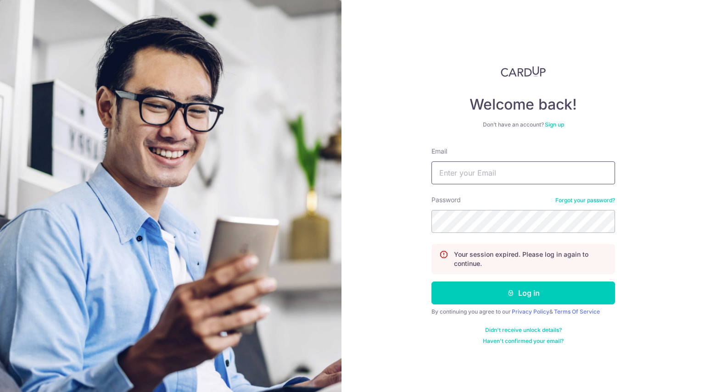
click at [502, 181] on input "Email" at bounding box center [523, 172] width 184 height 23
type input "[PERSON_NAME][EMAIL_ADDRESS][PERSON_NAME][DOMAIN_NAME]"
click at [431, 282] on button "Log in" at bounding box center [523, 293] width 184 height 23
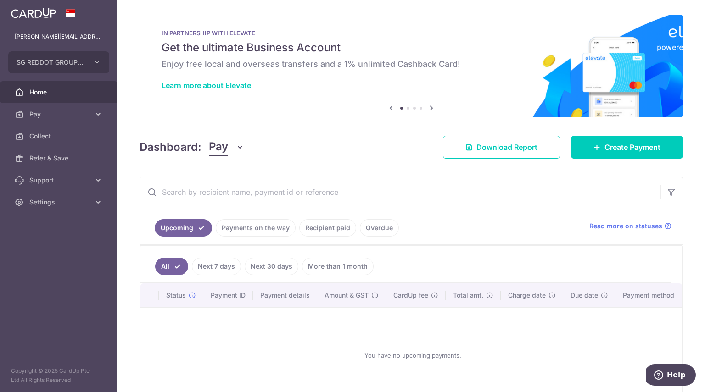
click at [269, 222] on link "Payments on the way" at bounding box center [256, 227] width 80 height 17
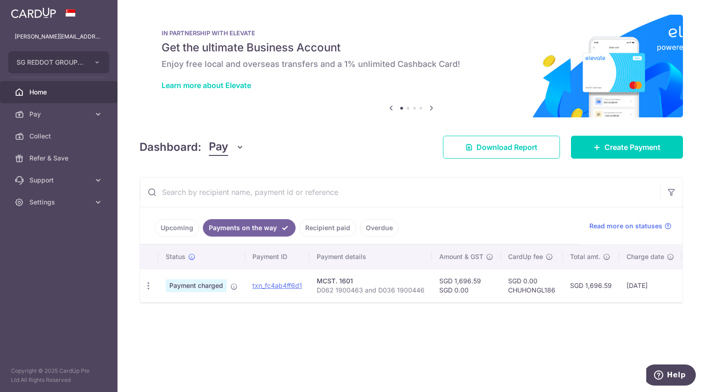
click at [268, 279] on td "txn_fc4ab4ff6d1" at bounding box center [277, 285] width 64 height 33
click at [266, 283] on link "txn_fc4ab4ff6d1" at bounding box center [277, 286] width 50 height 8
click at [290, 287] on link "txn_fc4ab4ff6d1" at bounding box center [277, 286] width 50 height 8
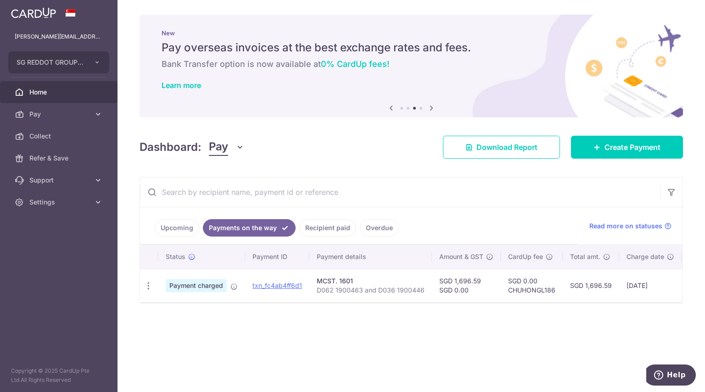
click at [346, 223] on link "Recipient paid" at bounding box center [327, 227] width 57 height 17
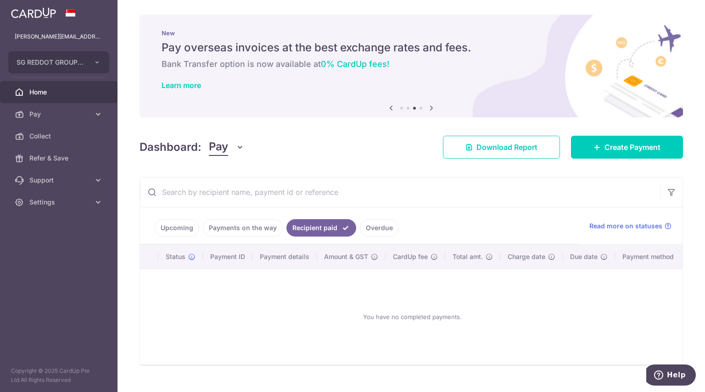
click at [258, 227] on link "Payments on the way" at bounding box center [243, 227] width 80 height 17
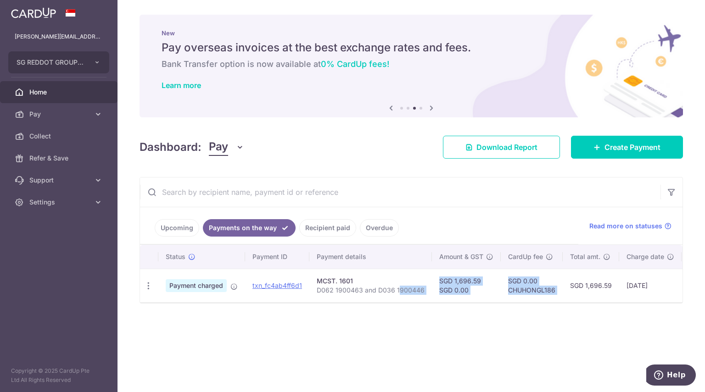
drag, startPoint x: 396, startPoint y: 299, endPoint x: 570, endPoint y: 299, distance: 173.9
click at [570, 299] on tr "PDF Receipt Payment charged txn_fc4ab4ff6d1 MCST. 1601 D062 1900463 and D036 19…" at bounding box center [471, 285] width 663 height 33
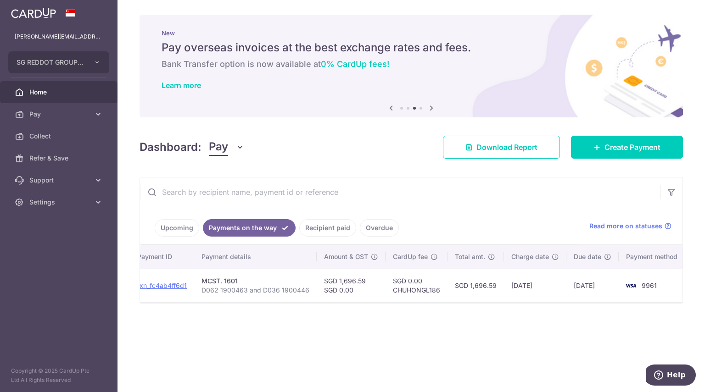
click at [538, 329] on div "× Pause Schedule Pause all future payments in this series Pause just this one p…" at bounding box center [410, 196] width 587 height 392
